Goal: Communication & Community: Share content

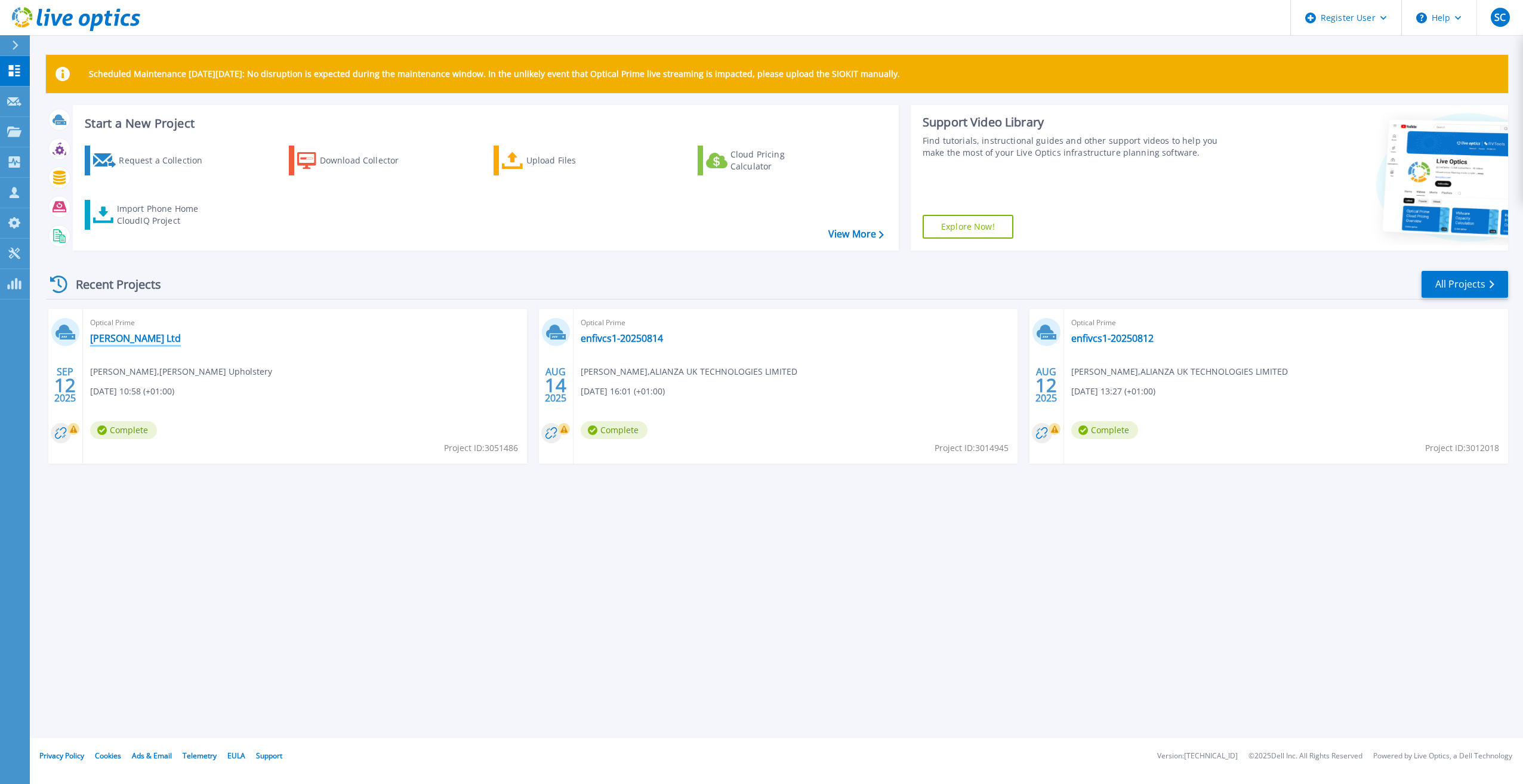
click at [113, 335] on link "[PERSON_NAME] Ltd" at bounding box center [136, 338] width 91 height 12
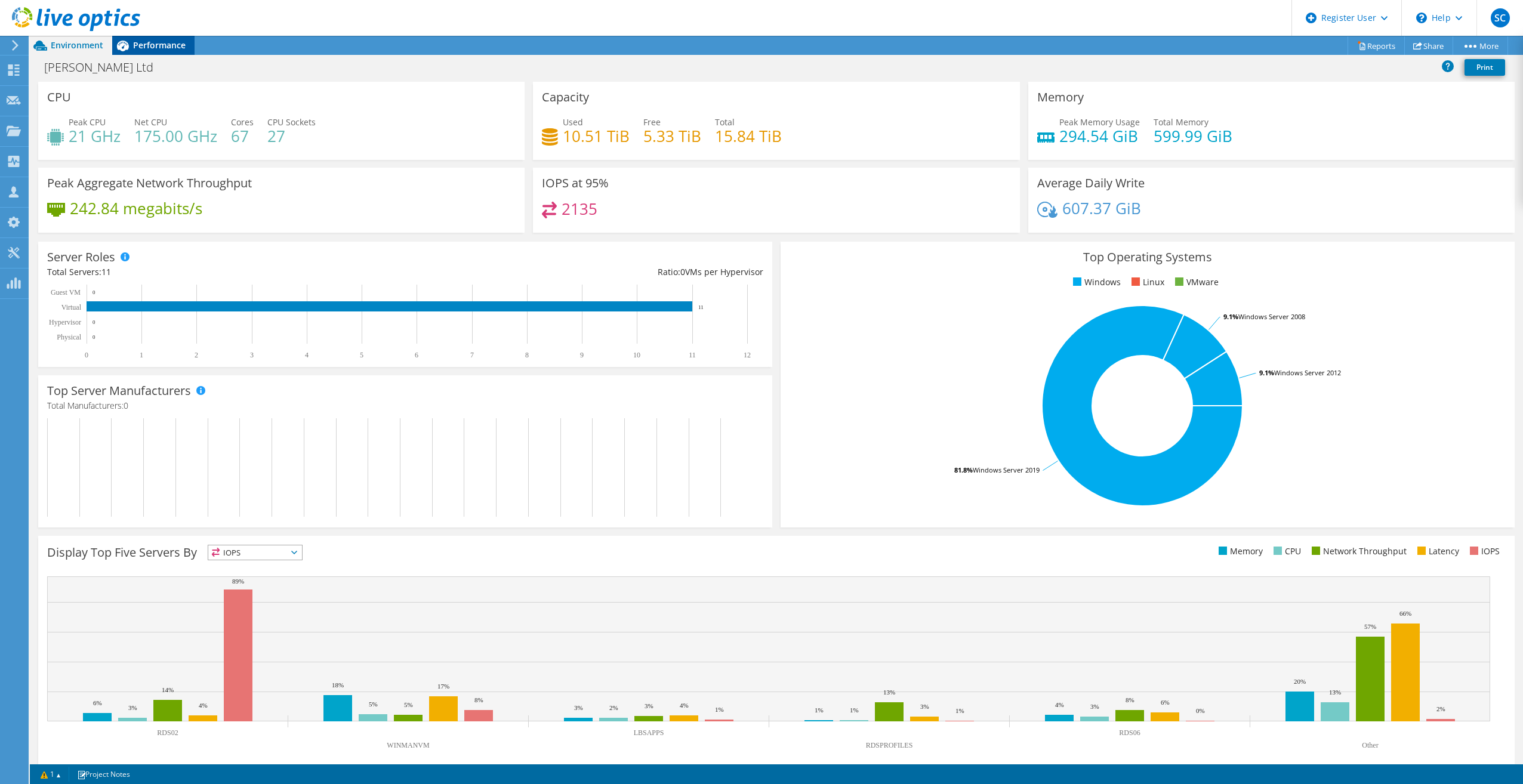
click at [155, 44] on span "Performance" at bounding box center [159, 45] width 53 height 11
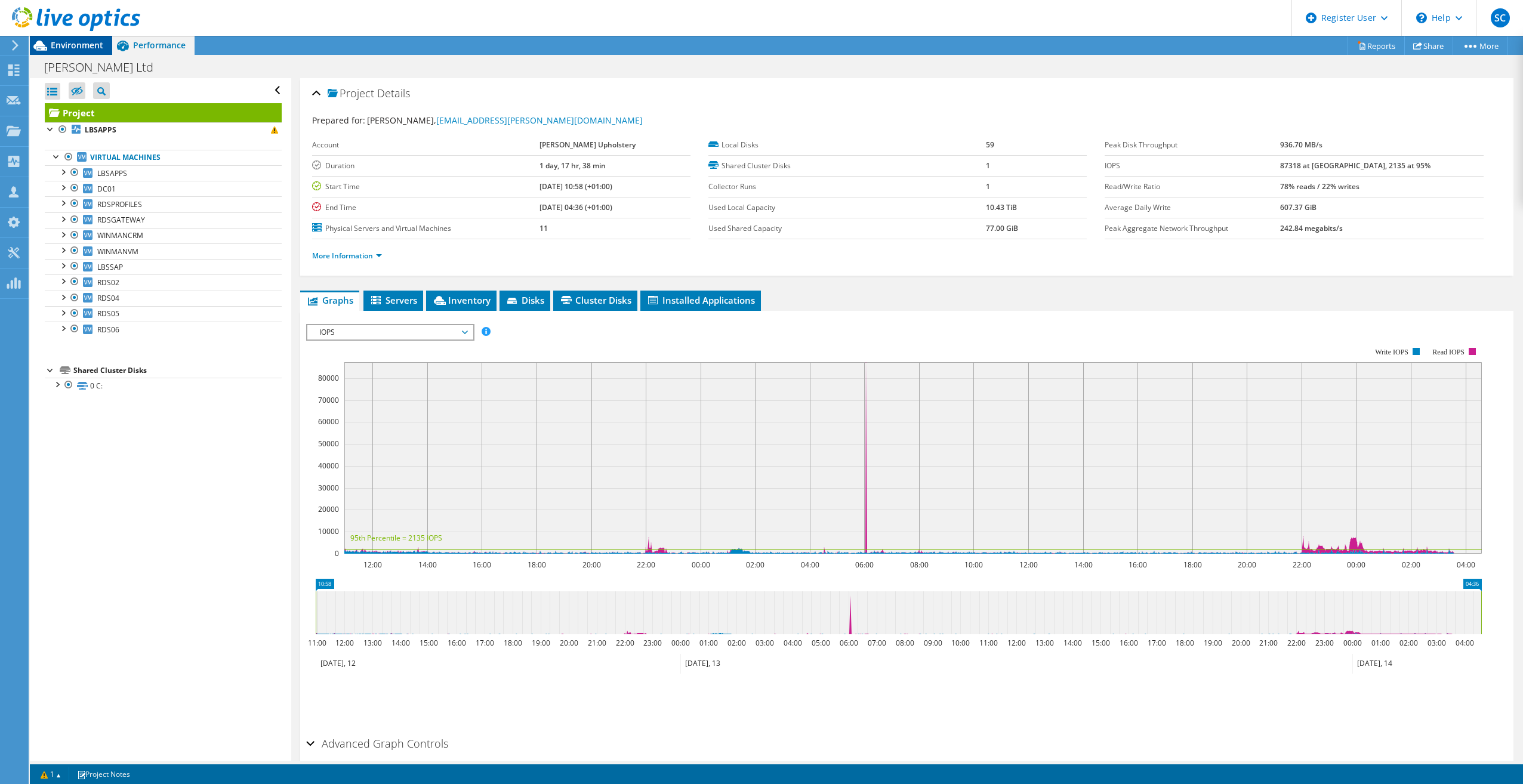
drag, startPoint x: 82, startPoint y: 41, endPoint x: 106, endPoint y: 47, distance: 24.7
click at [82, 41] on span "Environment" at bounding box center [77, 45] width 53 height 11
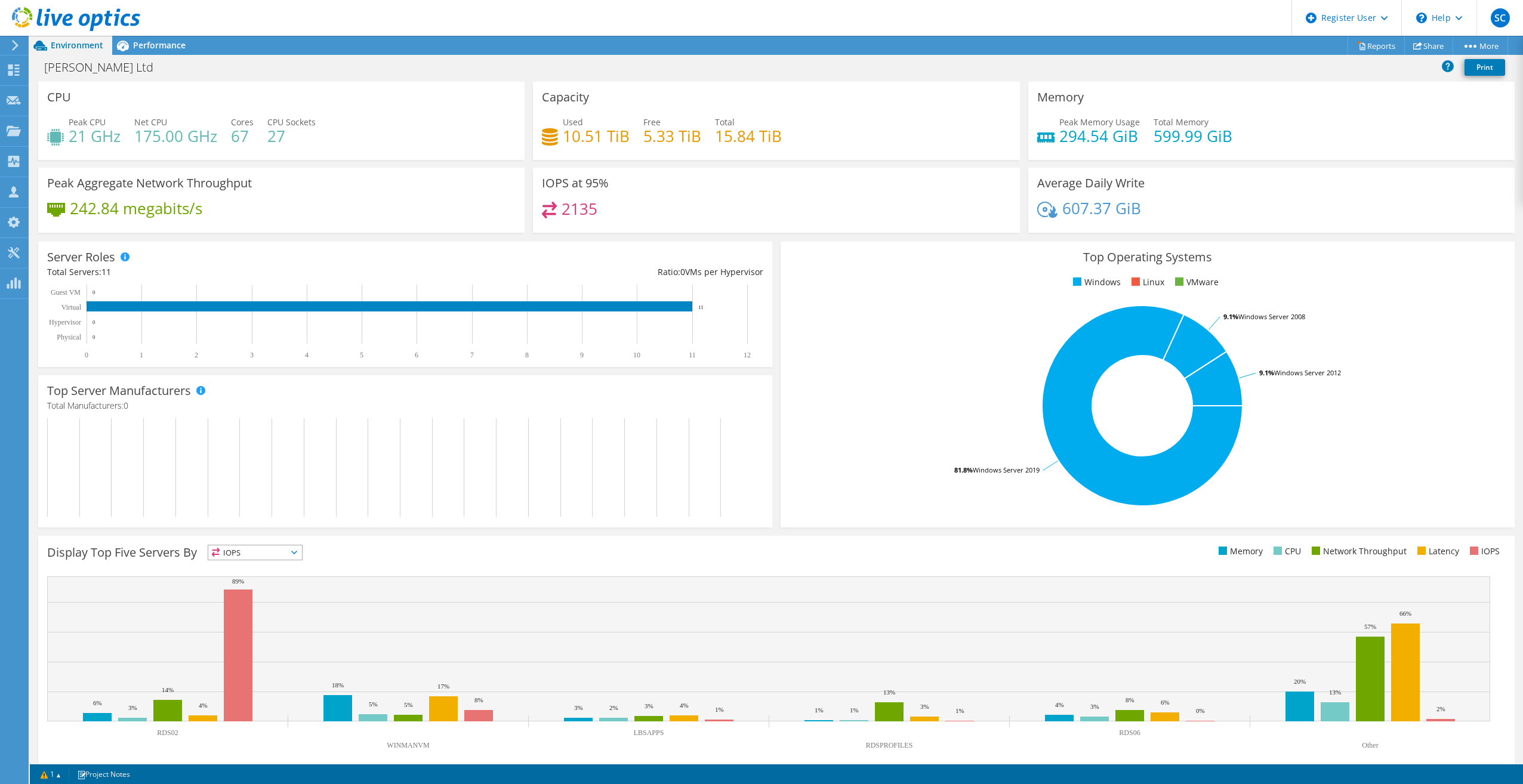
scroll to position [53, 0]
click at [139, 47] on span "Performance" at bounding box center [159, 45] width 53 height 11
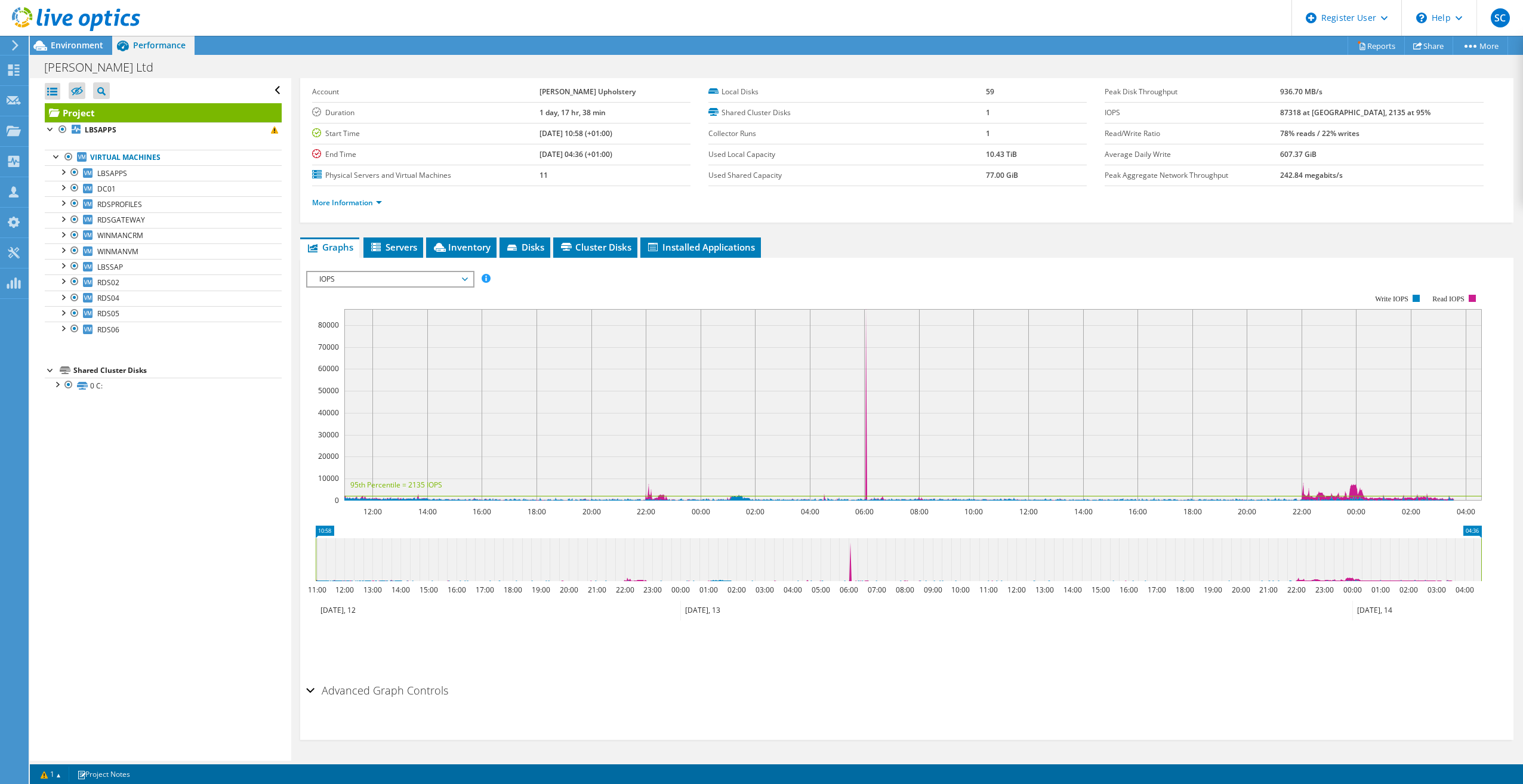
click at [867, 324] on rect at bounding box center [913, 404] width 1138 height 191
click at [454, 280] on span "IOPS" at bounding box center [390, 279] width 154 height 14
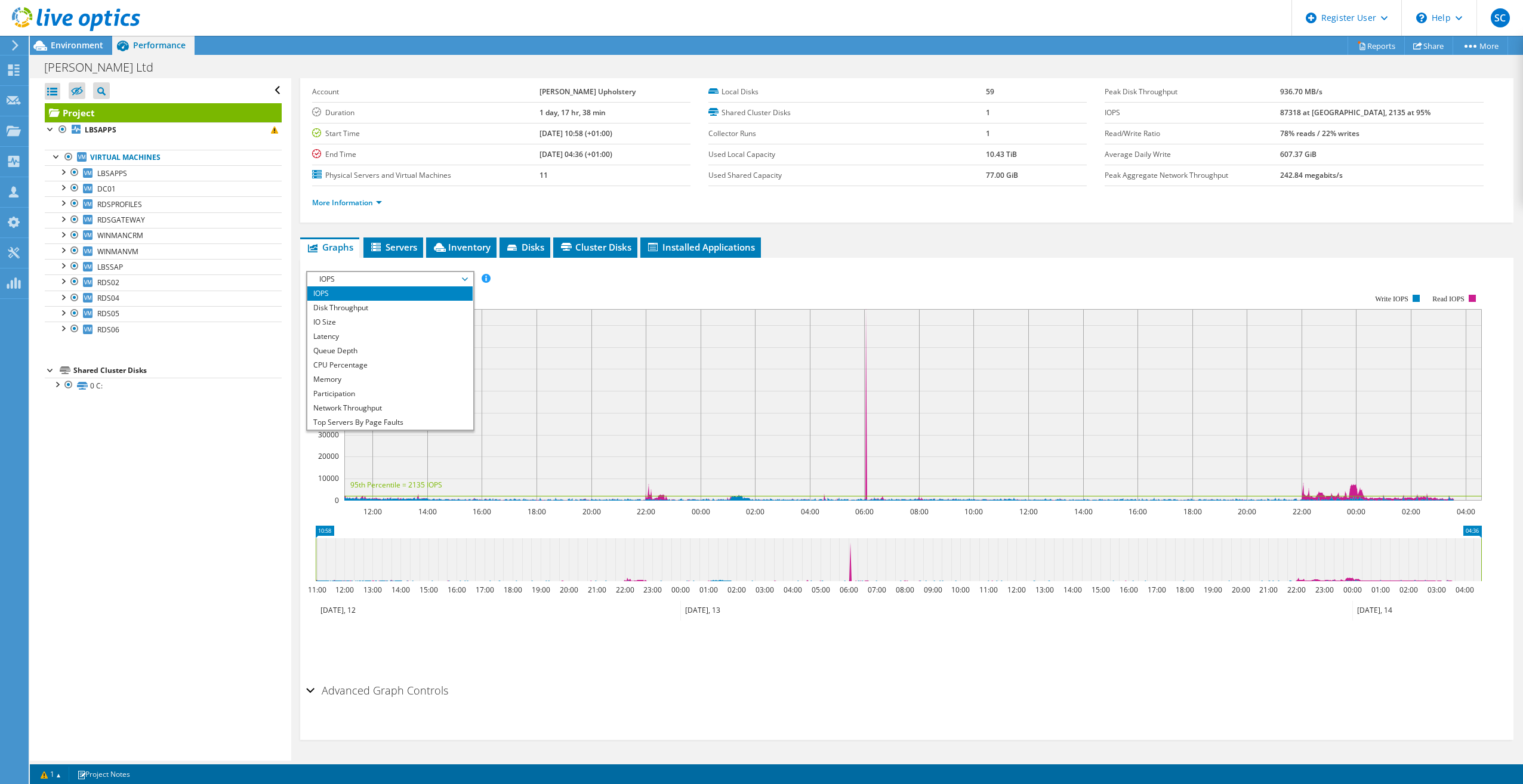
click at [454, 280] on span "IOPS" at bounding box center [390, 279] width 154 height 14
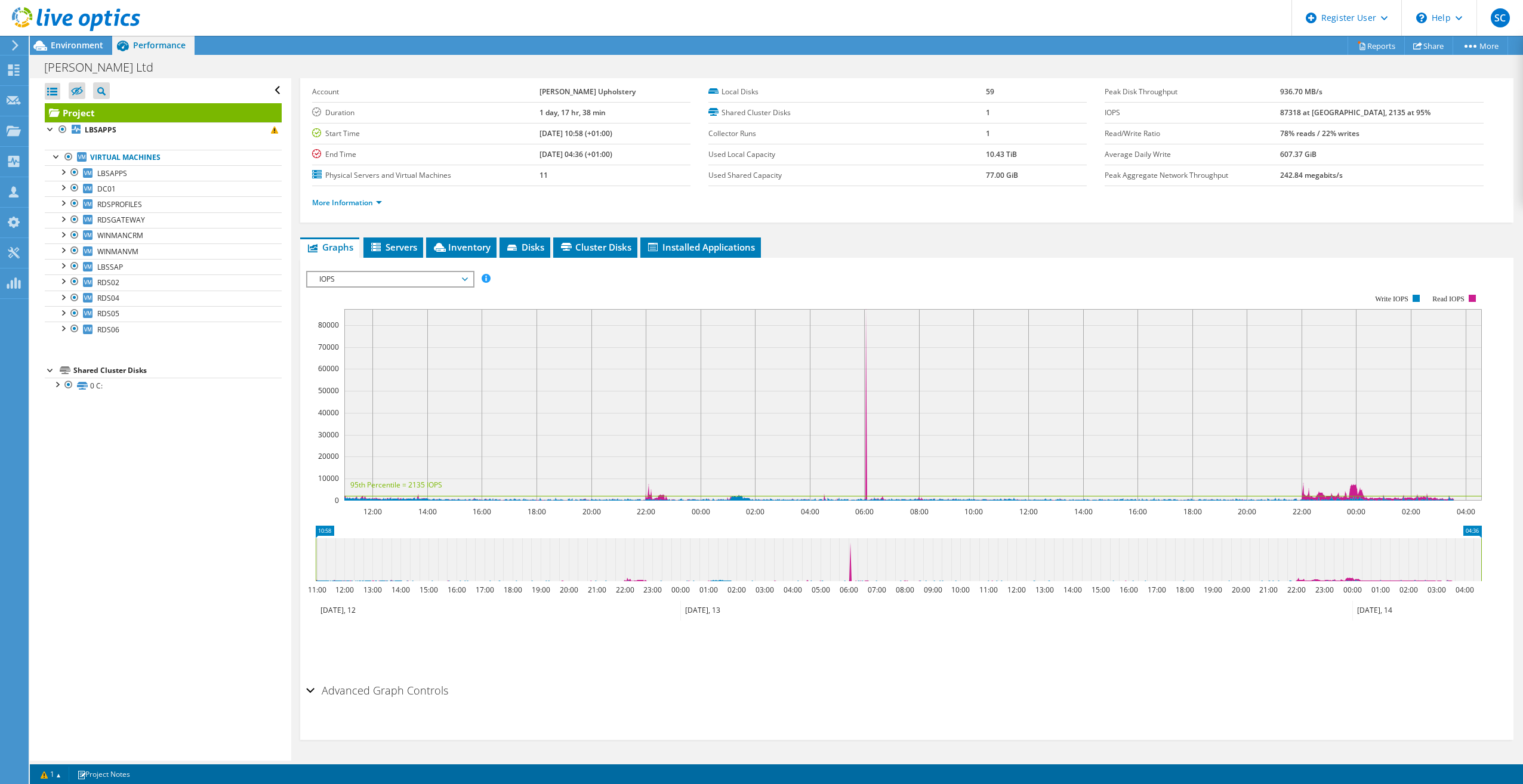
scroll to position [0, 0]
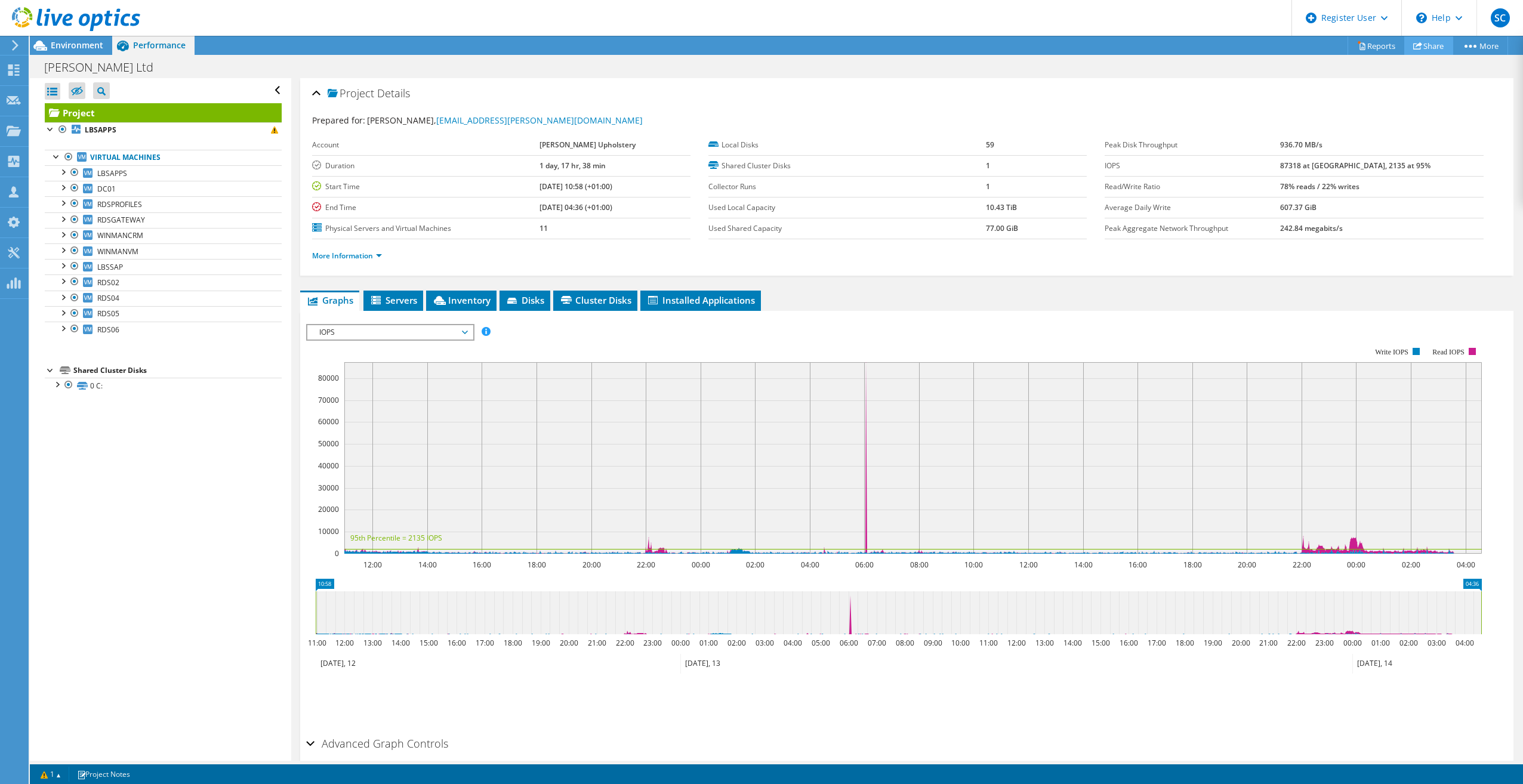
click at [1421, 43] on link "Share" at bounding box center [1428, 45] width 49 height 18
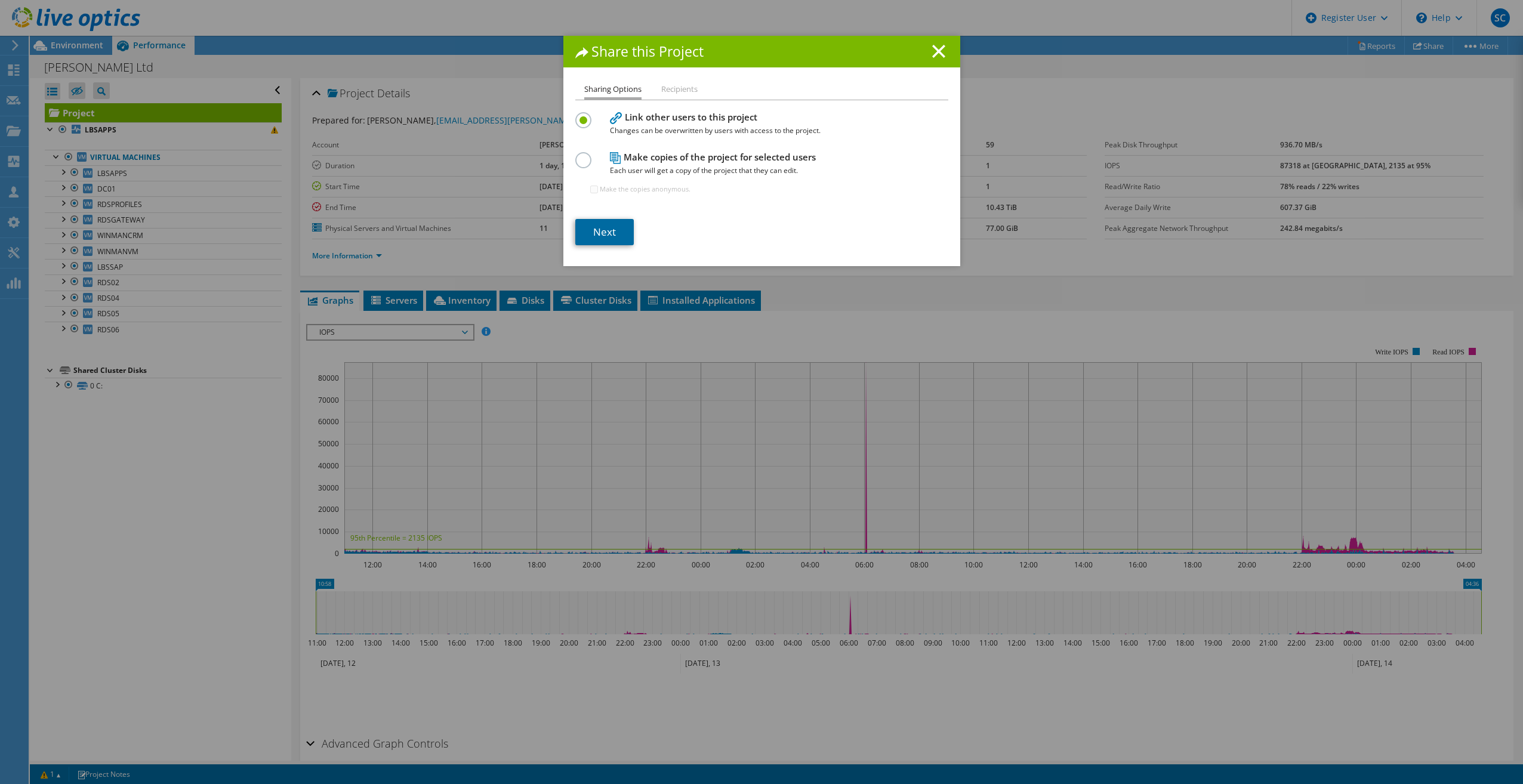
click at [621, 228] on link "Next" at bounding box center [604, 232] width 58 height 26
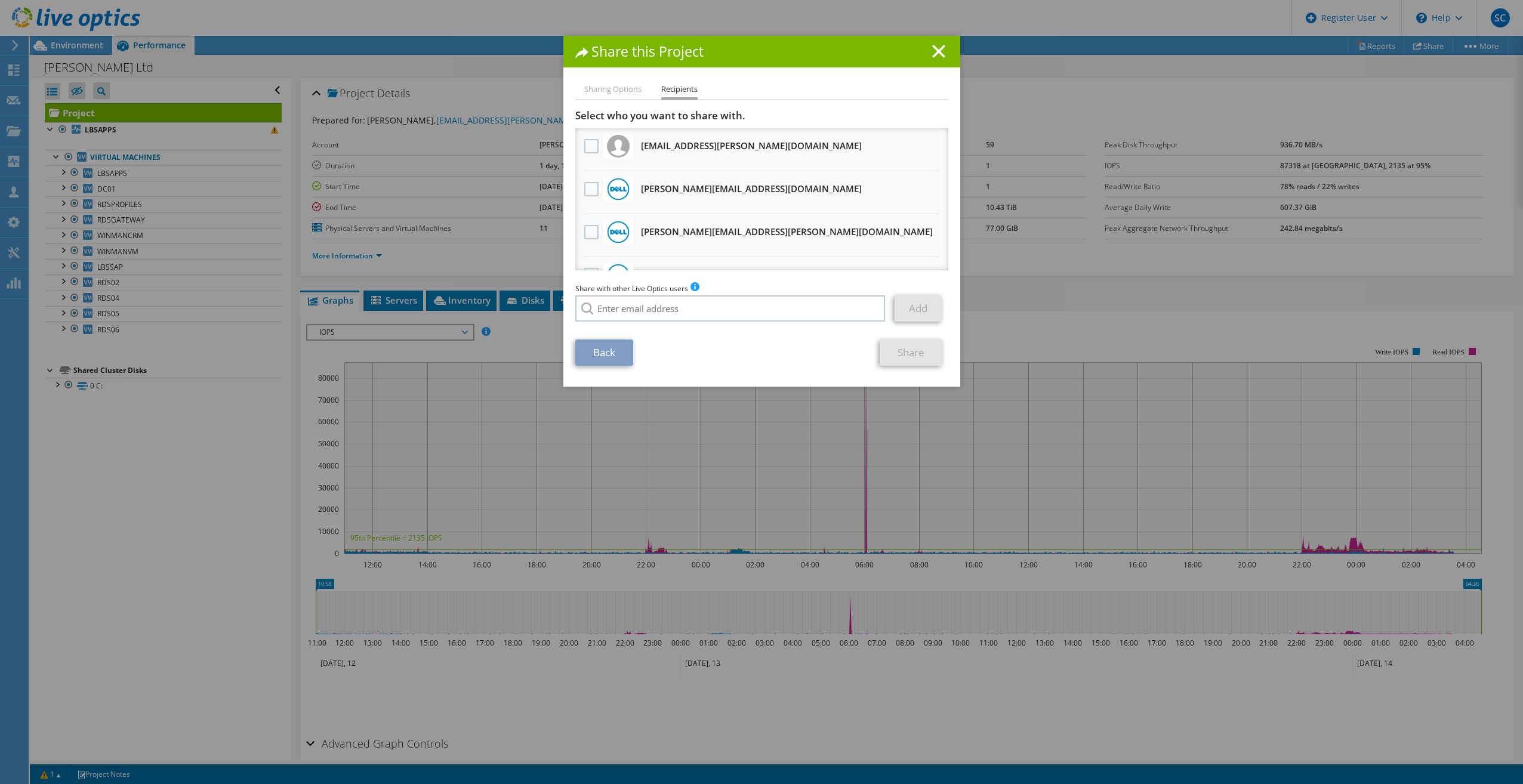
scroll to position [73, 0]
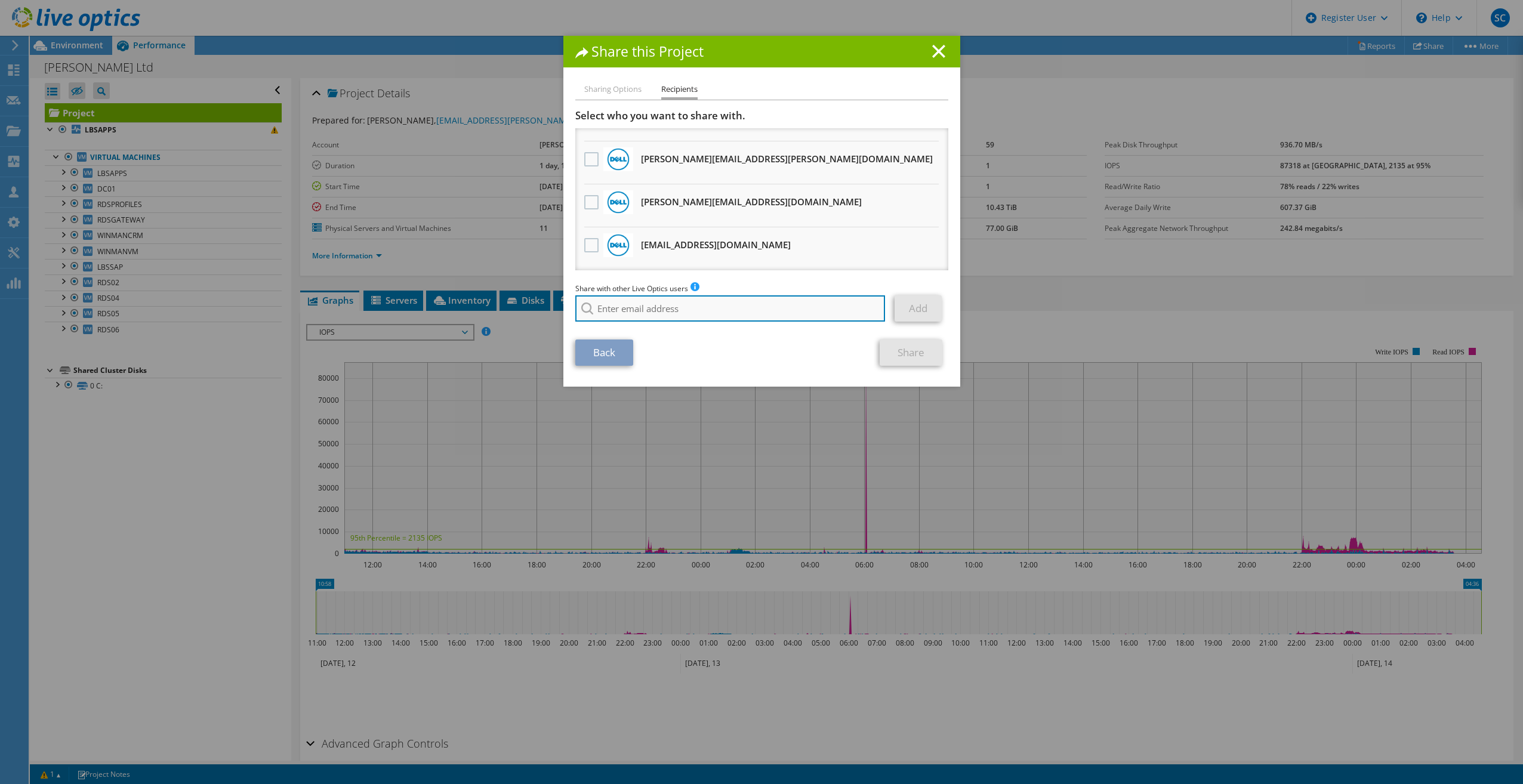
click at [641, 300] on input "search" at bounding box center [730, 308] width 310 height 26
click at [656, 326] on li "Syed.Shakeel@Dell.com" at bounding box center [697, 324] width 243 height 14
type input "Syed.Shakeel@Dell.com"
click at [919, 310] on link "Add" at bounding box center [918, 308] width 47 height 26
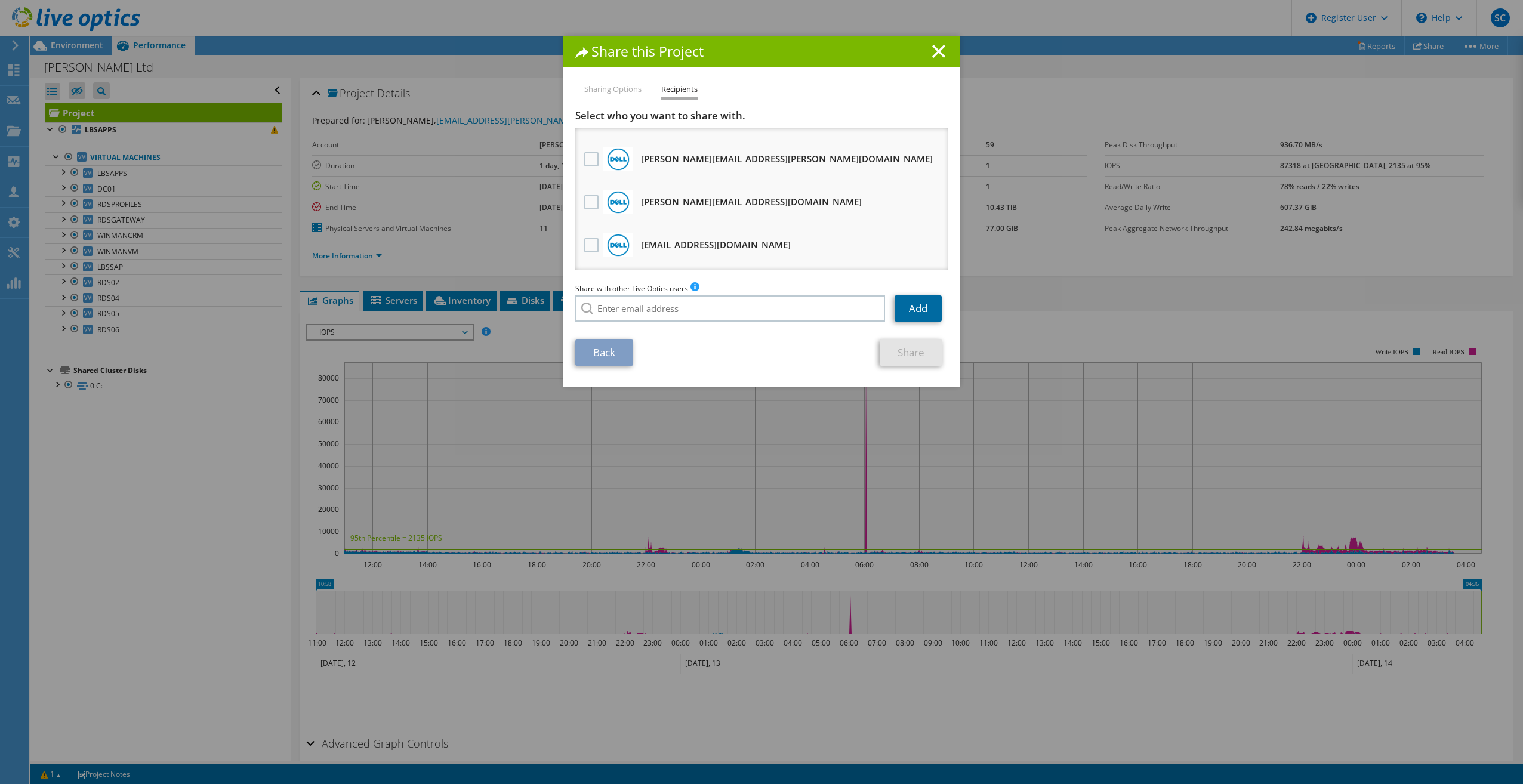
scroll to position [116, 0]
click at [915, 345] on link "Share" at bounding box center [911, 353] width 63 height 26
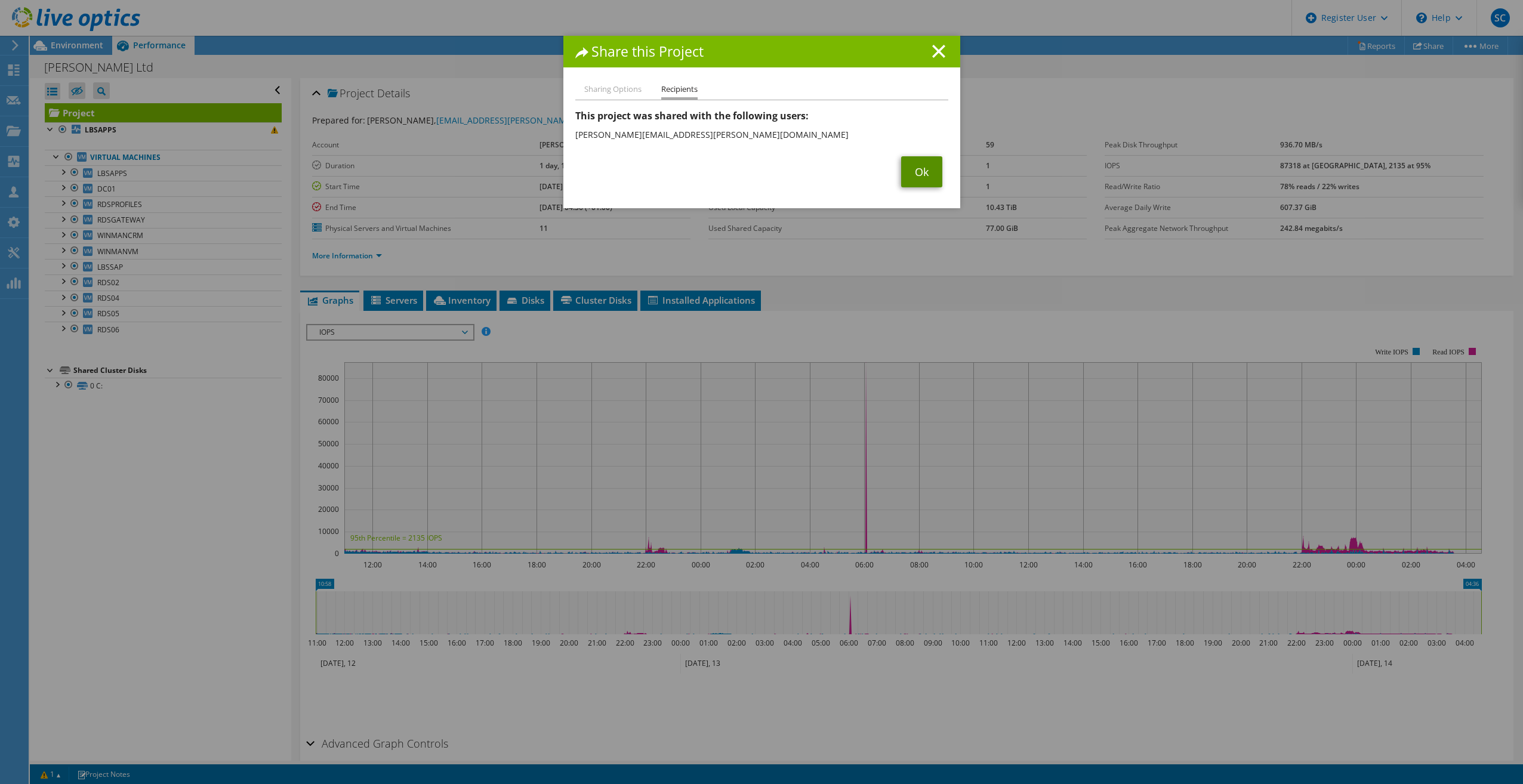
click at [916, 165] on link "Ok" at bounding box center [921, 172] width 41 height 31
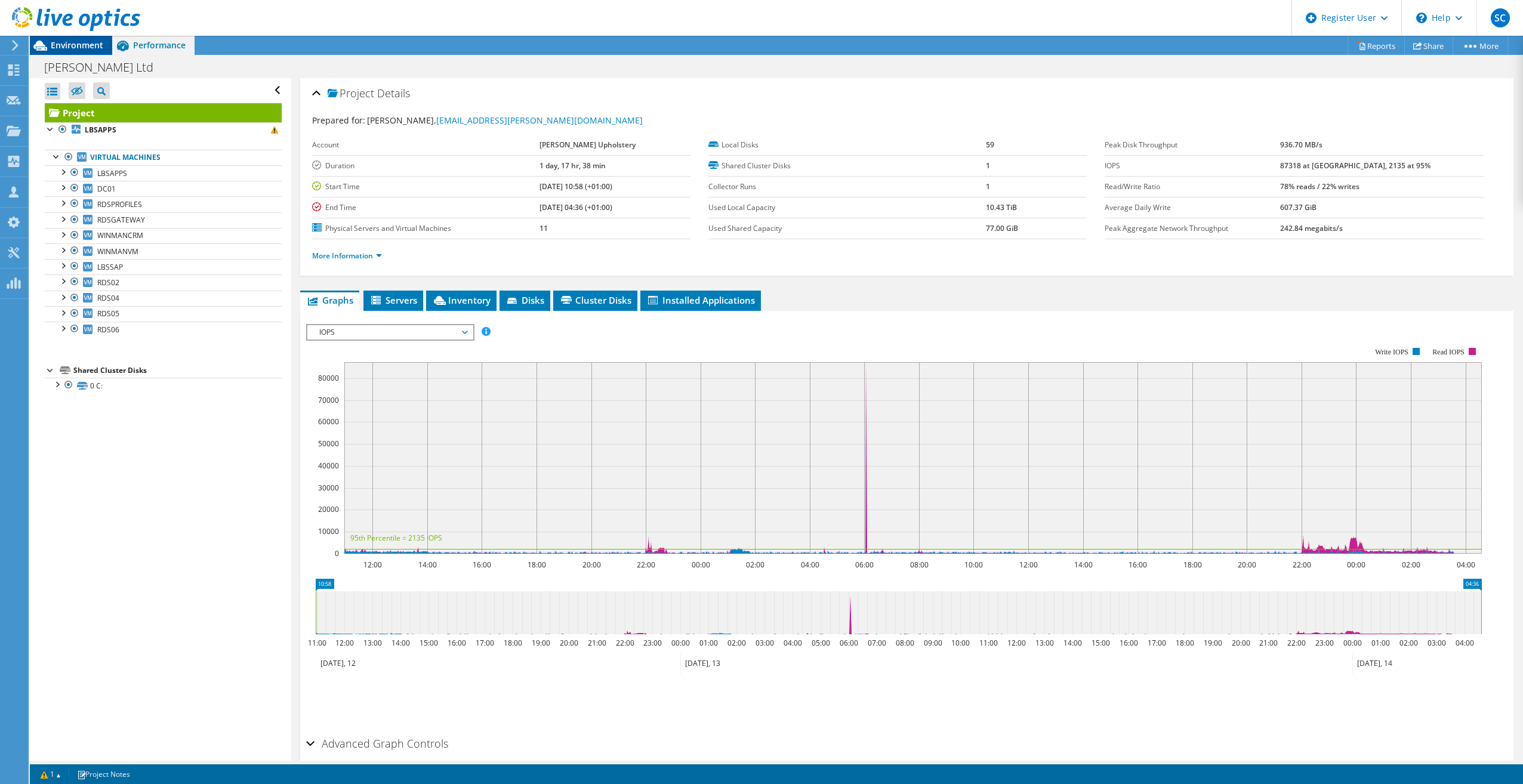
click at [103, 45] on div "Environment" at bounding box center [71, 45] width 82 height 19
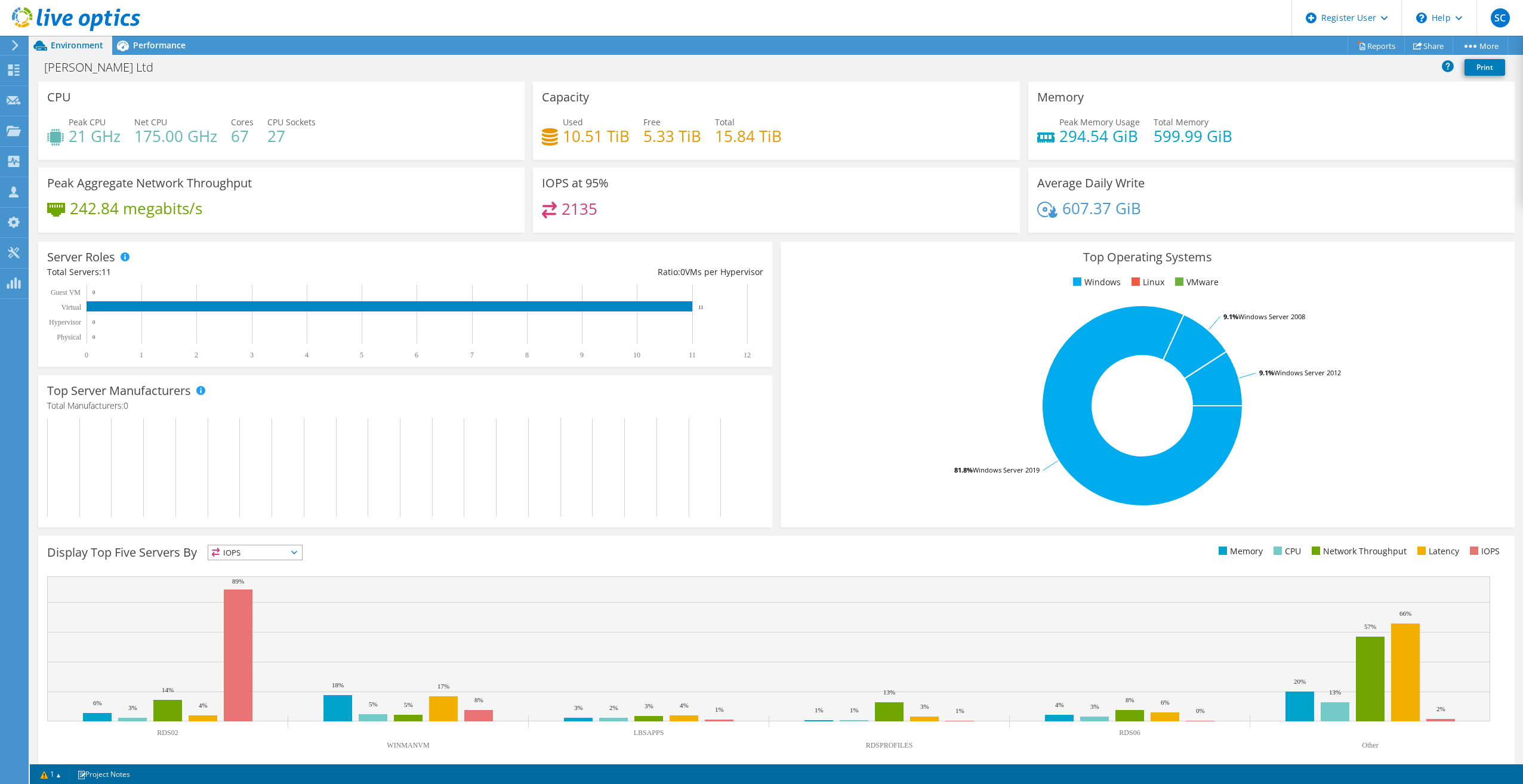
scroll to position [0, 0]
click at [137, 46] on span "Performance" at bounding box center [159, 45] width 53 height 11
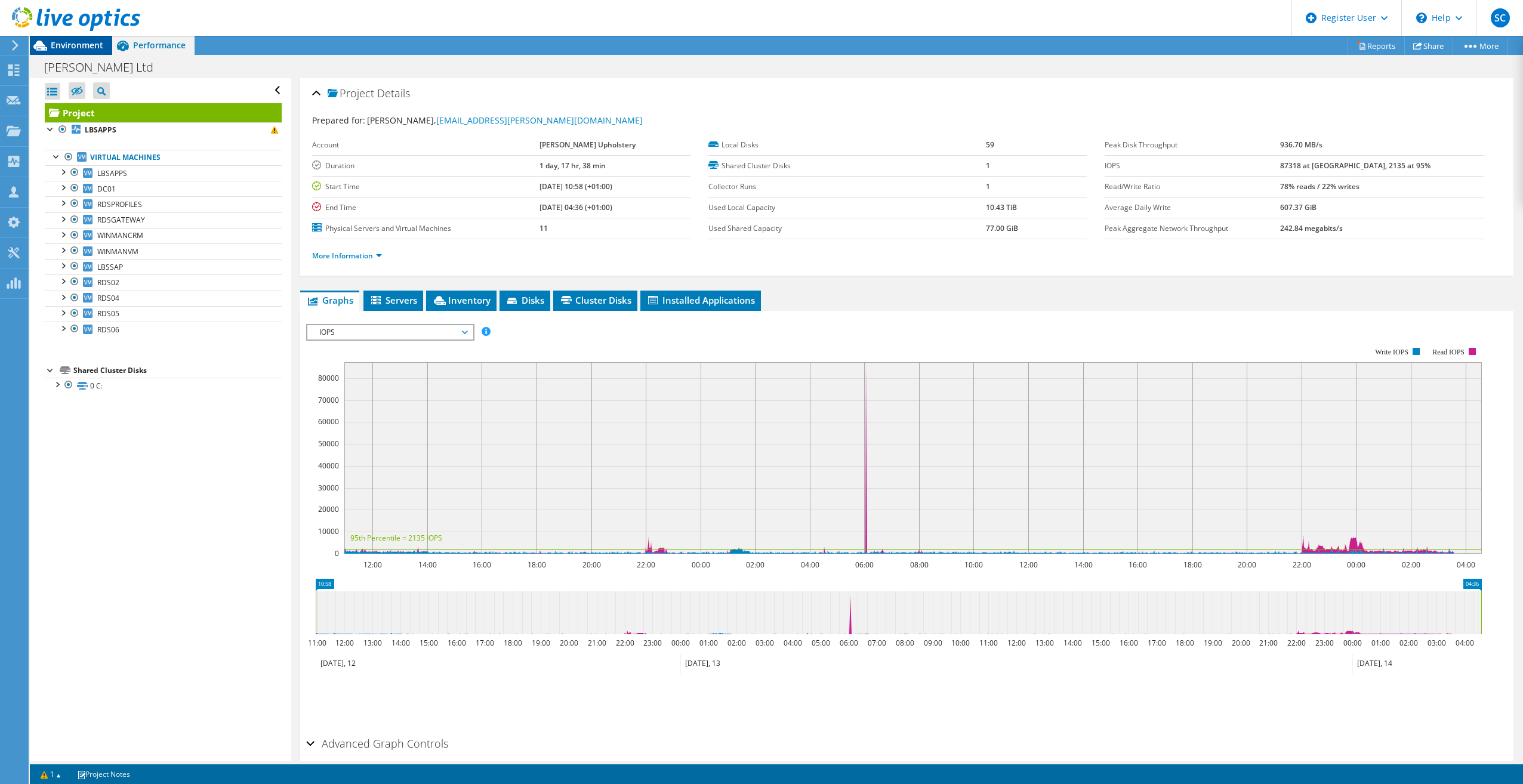
click at [93, 46] on span "Environment" at bounding box center [77, 45] width 53 height 11
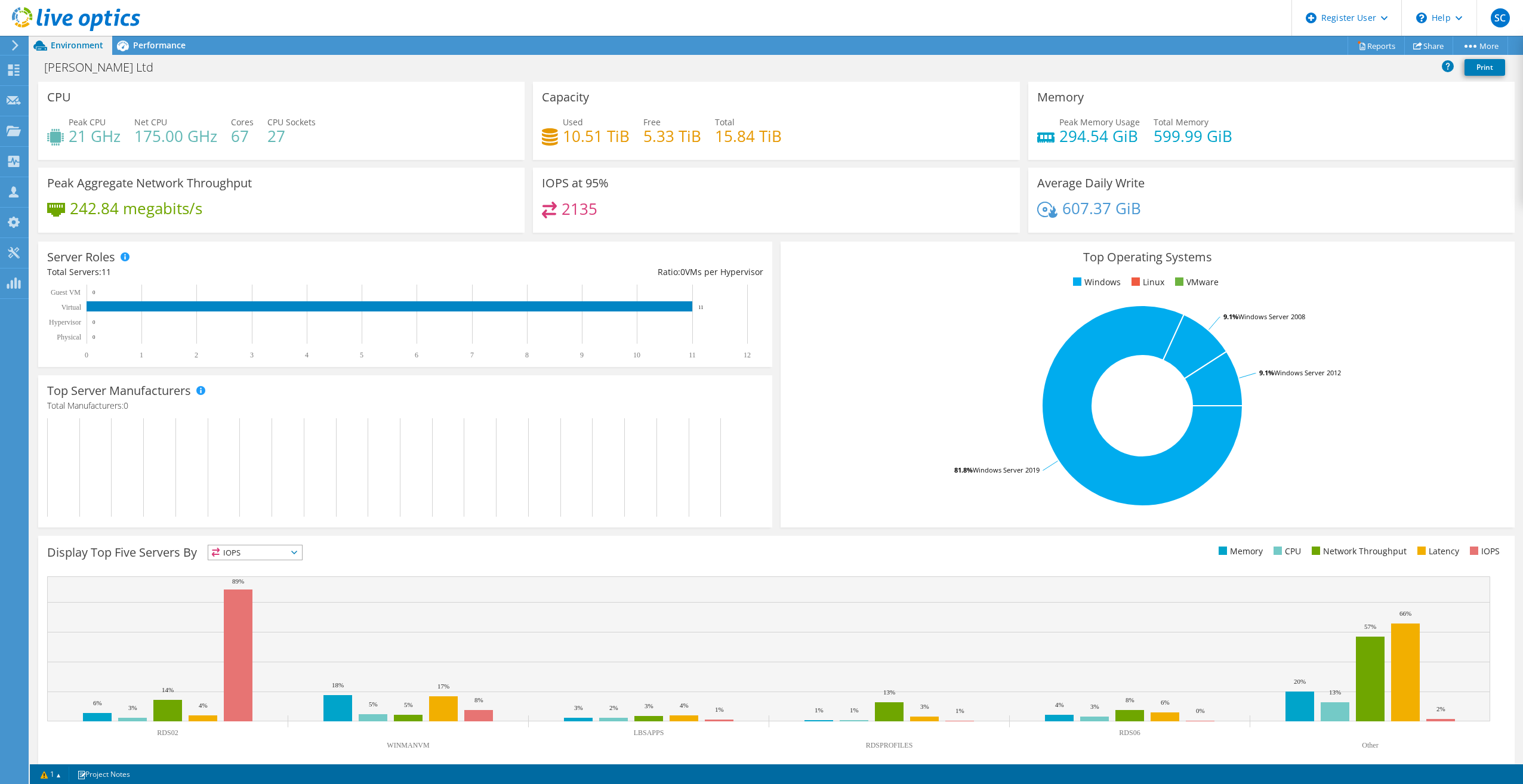
scroll to position [53, 0]
